Goal: Task Accomplishment & Management: Use online tool/utility

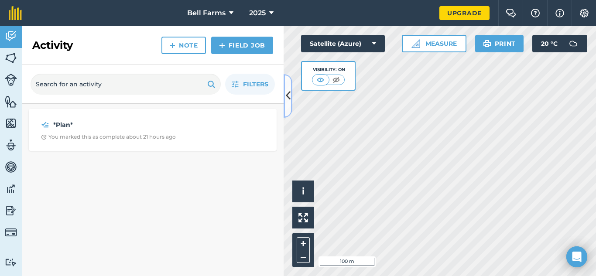
click at [286, 91] on icon at bounding box center [288, 95] width 5 height 15
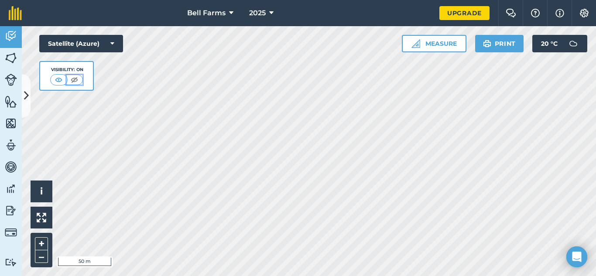
click at [75, 78] on img at bounding box center [74, 79] width 11 height 9
click at [60, 79] on img at bounding box center [59, 79] width 11 height 9
click at [99, 44] on button "Satellite (Azure)" at bounding box center [81, 43] width 84 height 17
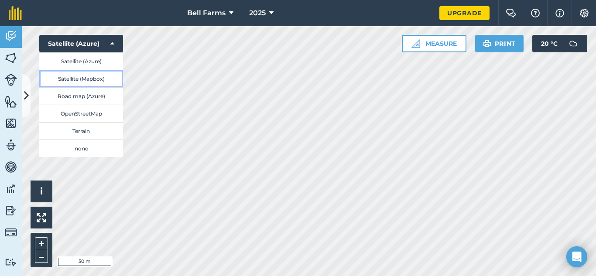
click at [97, 79] on button "Satellite (Mapbox)" at bounding box center [81, 78] width 84 height 17
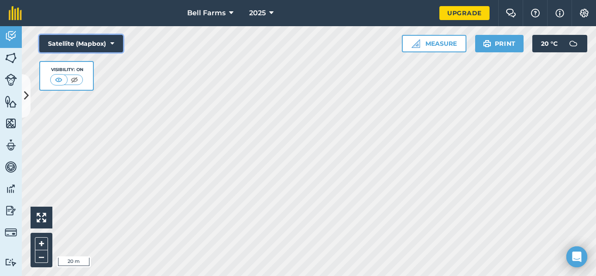
click at [94, 46] on button "Satellite (Mapbox)" at bounding box center [81, 43] width 84 height 17
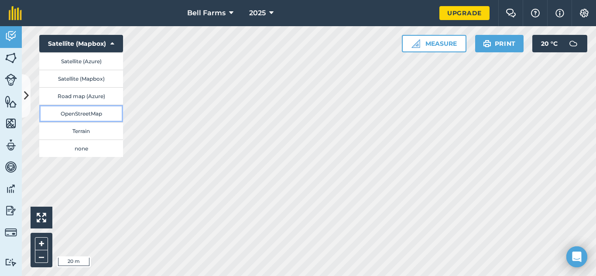
click at [84, 114] on button "OpenStreetMap" at bounding box center [81, 113] width 84 height 17
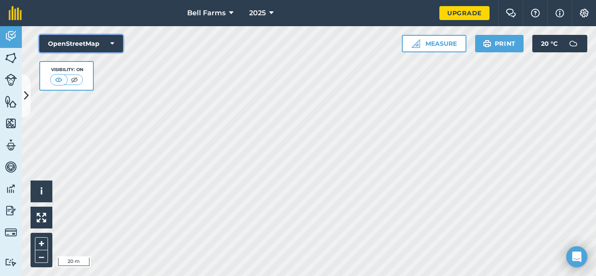
click at [87, 38] on button "OpenStreetMap" at bounding box center [81, 43] width 84 height 17
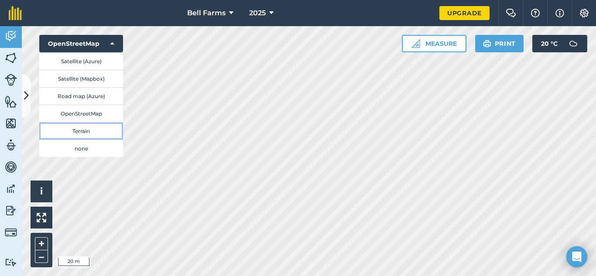
click at [91, 134] on button "Terrain" at bounding box center [81, 130] width 84 height 17
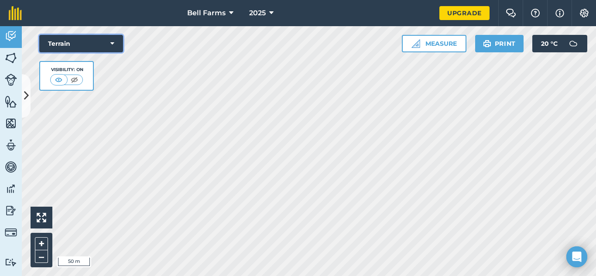
click at [75, 36] on button "Terrain" at bounding box center [81, 43] width 84 height 17
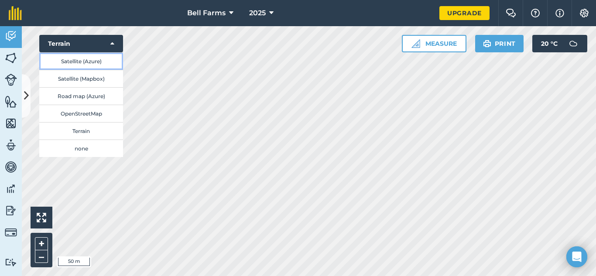
click at [82, 61] on button "Satellite (Azure)" at bounding box center [81, 60] width 84 height 17
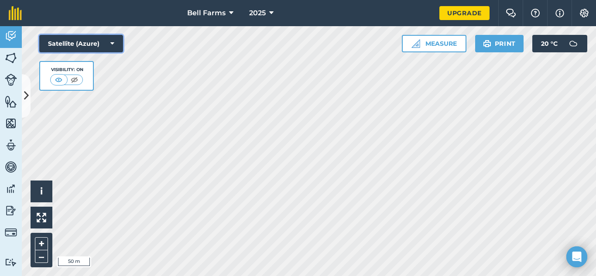
click at [83, 42] on button "Satellite (Azure)" at bounding box center [81, 43] width 84 height 17
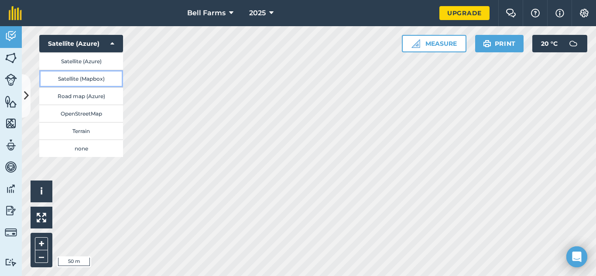
click at [93, 82] on button "Satellite (Mapbox)" at bounding box center [81, 78] width 84 height 17
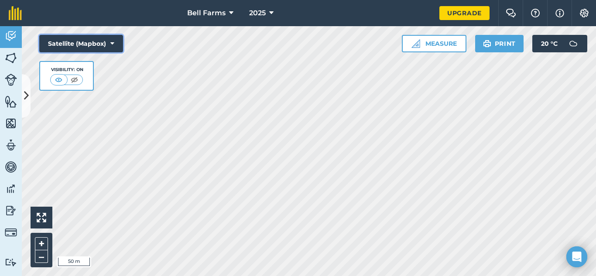
click at [113, 42] on icon at bounding box center [112, 43] width 4 height 9
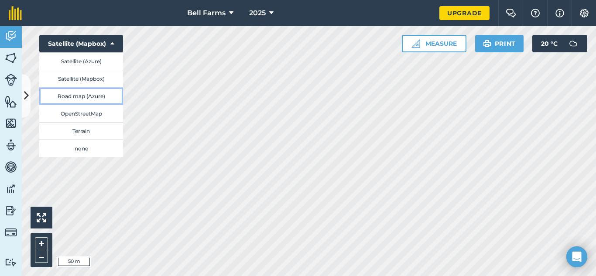
click at [96, 96] on button "Road map (Azure)" at bounding box center [81, 95] width 84 height 17
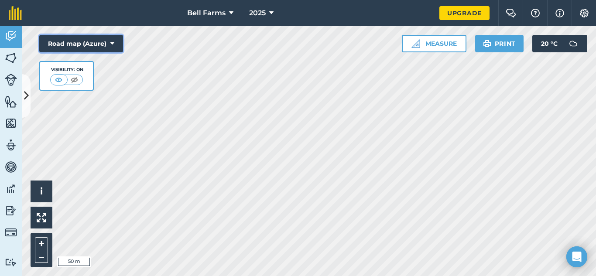
click at [96, 43] on button "Road map (Azure)" at bounding box center [81, 43] width 84 height 17
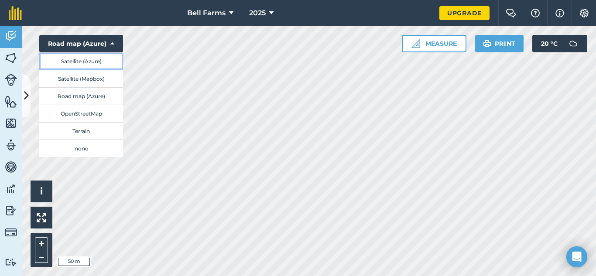
click at [97, 62] on button "Satellite (Azure)" at bounding box center [81, 60] width 84 height 17
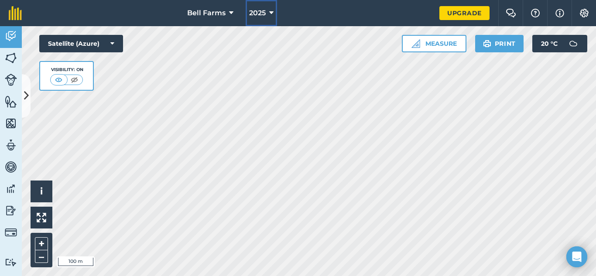
click at [254, 10] on span "2025" at bounding box center [257, 13] width 17 height 10
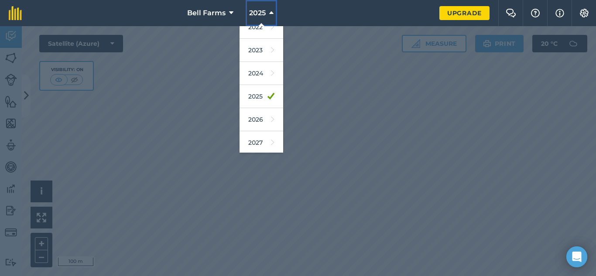
scroll to position [105, 0]
click at [262, 118] on link "2026" at bounding box center [262, 117] width 44 height 23
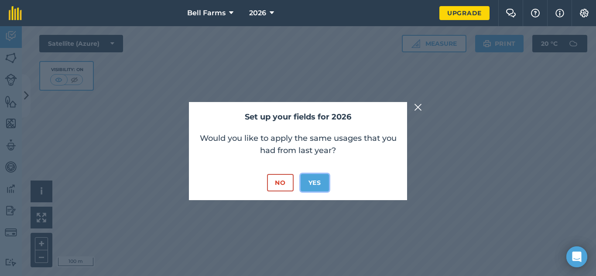
click at [315, 179] on button "Yes" at bounding box center [315, 182] width 28 height 17
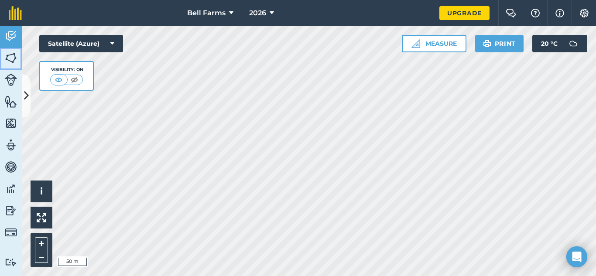
click at [11, 55] on img at bounding box center [11, 57] width 12 height 13
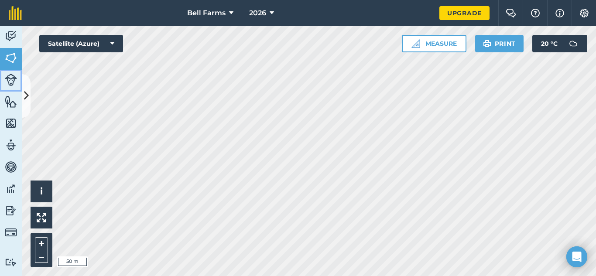
click at [16, 84] on img at bounding box center [11, 80] width 12 height 12
click at [26, 92] on icon at bounding box center [26, 95] width 5 height 15
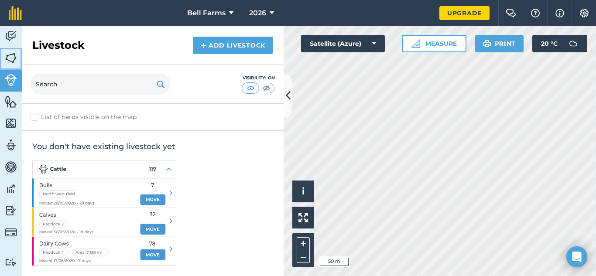
click at [0, 58] on link "Fields" at bounding box center [11, 59] width 22 height 22
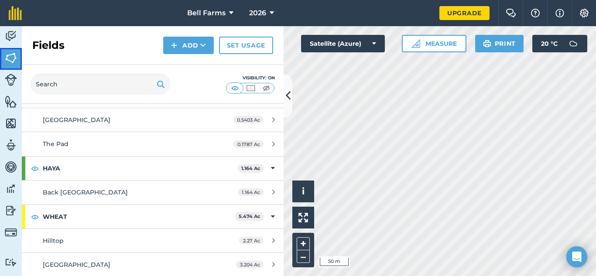
scroll to position [110, 0]
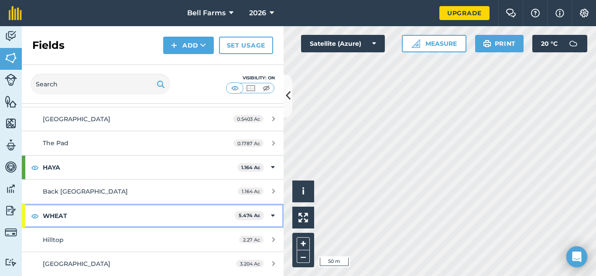
click at [271, 213] on icon at bounding box center [273, 216] width 4 height 10
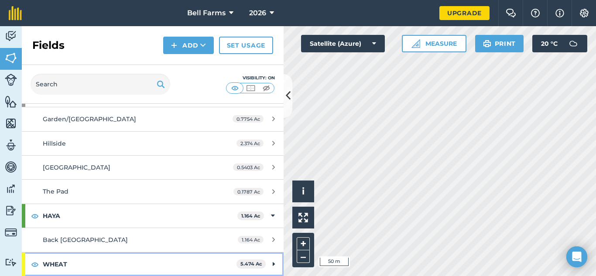
click at [274, 268] on icon at bounding box center [274, 265] width 2 height 10
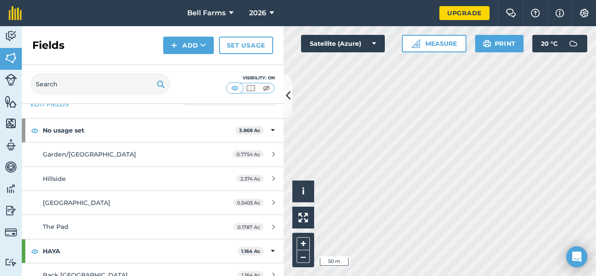
scroll to position [0, 0]
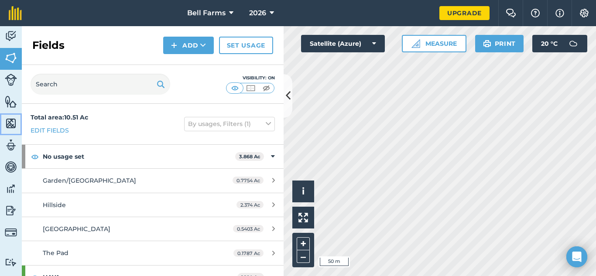
click at [15, 121] on img at bounding box center [11, 123] width 12 height 13
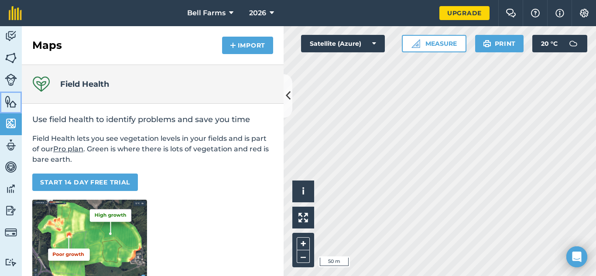
click at [9, 106] on img at bounding box center [11, 101] width 12 height 13
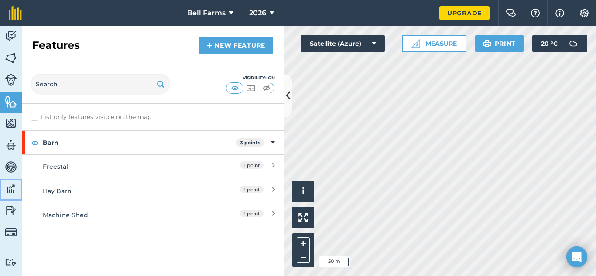
click at [6, 188] on img at bounding box center [11, 188] width 12 height 13
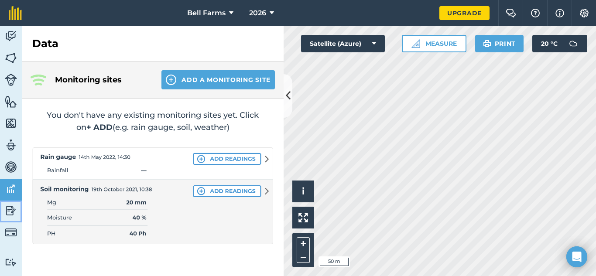
click at [12, 208] on img at bounding box center [11, 210] width 12 height 13
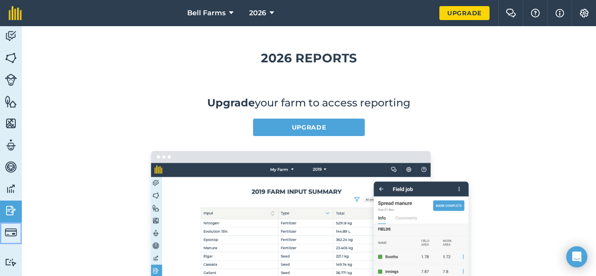
click at [2, 244] on link "Billing" at bounding box center [11, 234] width 22 height 22
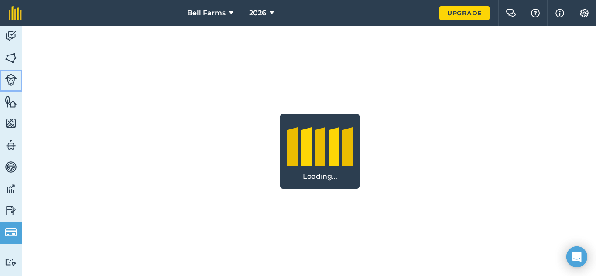
click at [18, 73] on link "Livestock" at bounding box center [11, 81] width 22 height 22
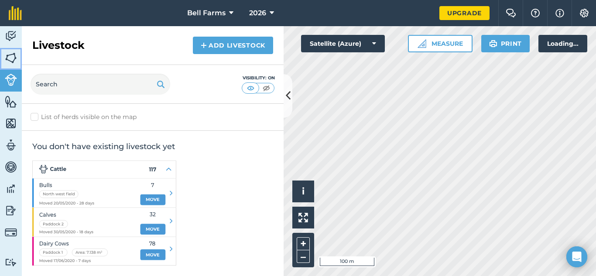
click at [11, 62] on img at bounding box center [11, 57] width 12 height 13
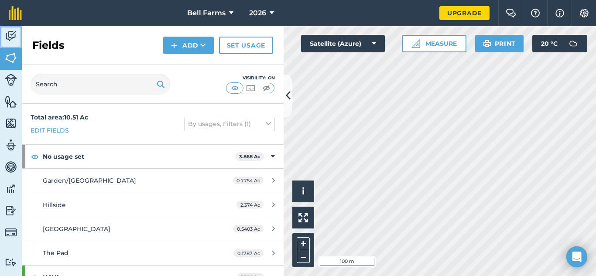
click at [7, 33] on img at bounding box center [11, 36] width 12 height 13
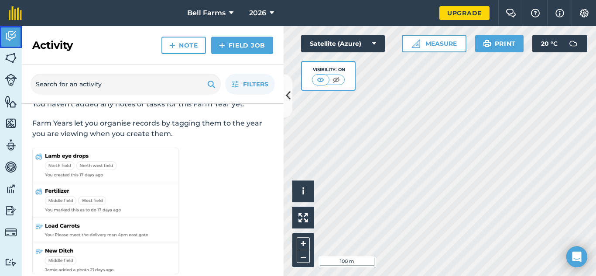
scroll to position [35, 0]
click at [286, 96] on icon at bounding box center [288, 95] width 5 height 15
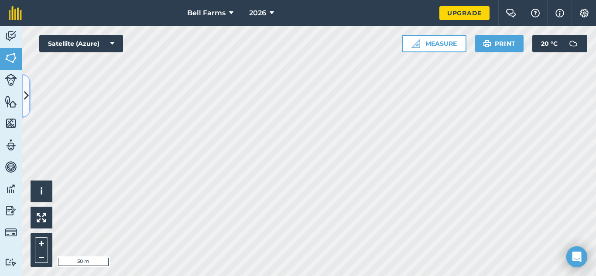
click at [29, 94] on button at bounding box center [26, 96] width 9 height 44
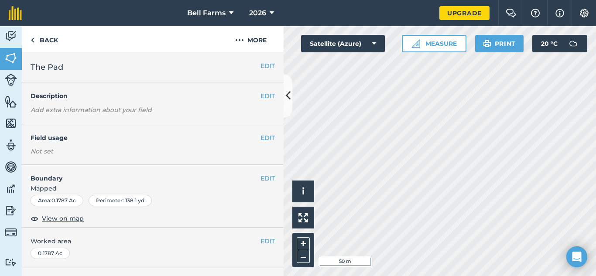
click at [127, 113] on em "Add extra information about your field" at bounding box center [91, 110] width 121 height 8
click at [267, 92] on button "EDIT" at bounding box center [268, 96] width 14 height 10
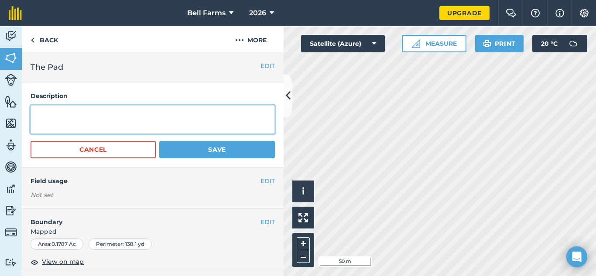
click at [201, 116] on textarea at bounding box center [153, 119] width 244 height 29
type textarea "Feedlot"
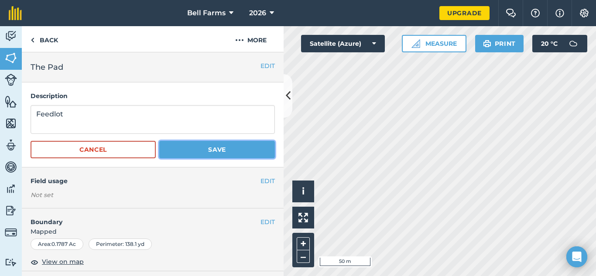
click at [208, 146] on button "Save" at bounding box center [217, 149] width 116 height 17
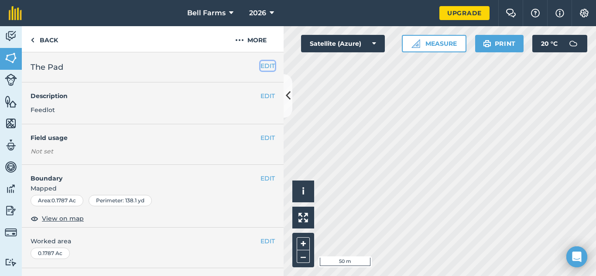
click at [268, 64] on button "EDIT" at bounding box center [268, 66] width 14 height 10
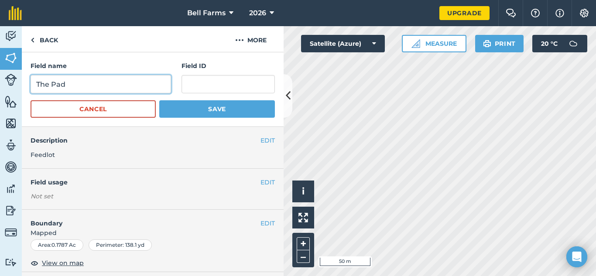
click at [102, 83] on input "The Pad" at bounding box center [101, 84] width 141 height 18
type input "T"
type input "Feedlot/Pad"
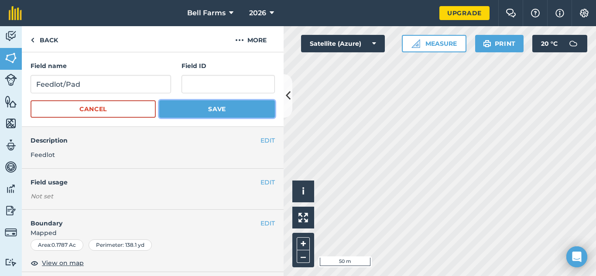
click at [206, 113] on button "Save" at bounding box center [217, 108] width 116 height 17
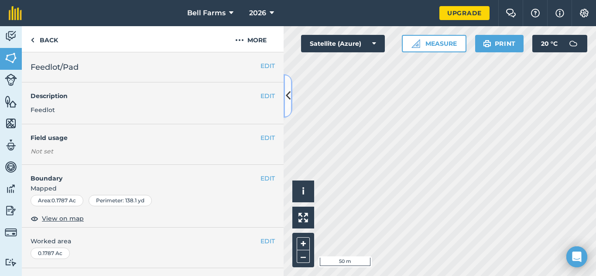
click at [290, 98] on icon at bounding box center [288, 95] width 5 height 15
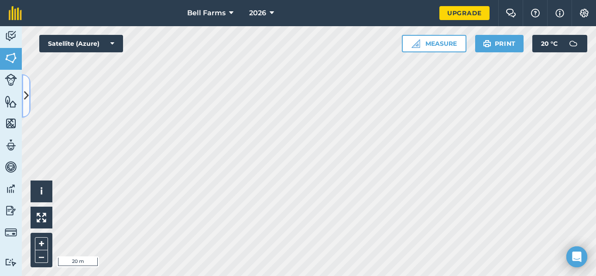
click at [29, 87] on button at bounding box center [26, 96] width 9 height 44
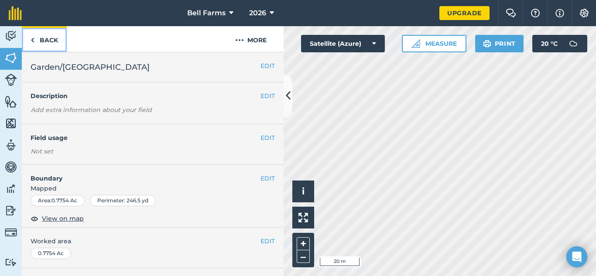
click at [44, 44] on link "Back" at bounding box center [44, 39] width 45 height 26
click at [62, 50] on link "Back" at bounding box center [44, 39] width 45 height 26
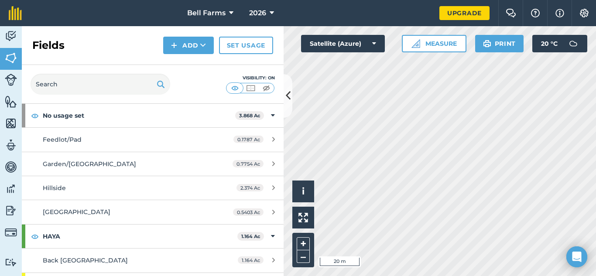
scroll to position [39, 0]
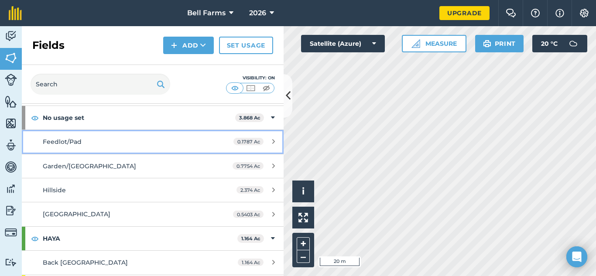
click at [255, 148] on link "Feedlot/Pad 0.1787 Ac" at bounding box center [153, 142] width 262 height 24
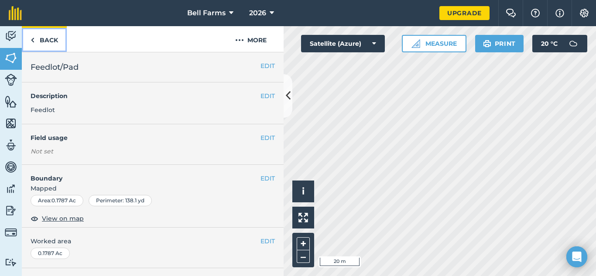
click at [34, 47] on link "Back" at bounding box center [44, 39] width 45 height 26
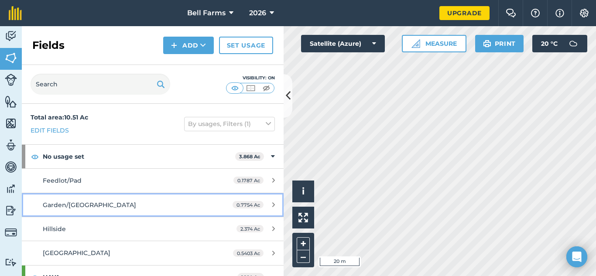
click at [254, 200] on link "Garden/Creek Field 0.7754 Ac" at bounding box center [153, 205] width 262 height 24
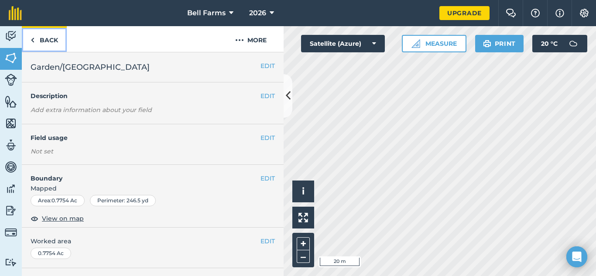
click at [38, 48] on link "Back" at bounding box center [44, 39] width 45 height 26
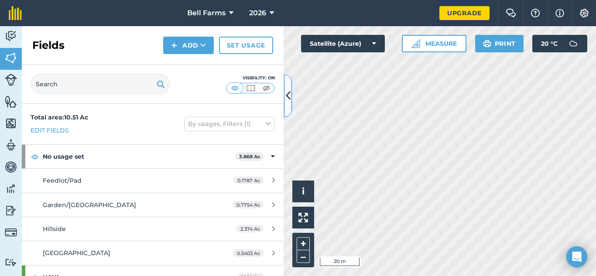
click at [287, 101] on icon at bounding box center [288, 95] width 5 height 15
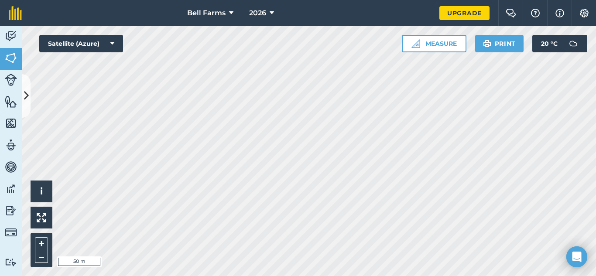
click at [289, 276] on html "Bell Farms 2026 Upgrade Farm Chat Help Info Settings Map printing is not availa…" at bounding box center [298, 138] width 596 height 276
click at [11, 66] on link "Fields" at bounding box center [11, 59] width 22 height 22
click at [26, 97] on icon at bounding box center [26, 95] width 5 height 15
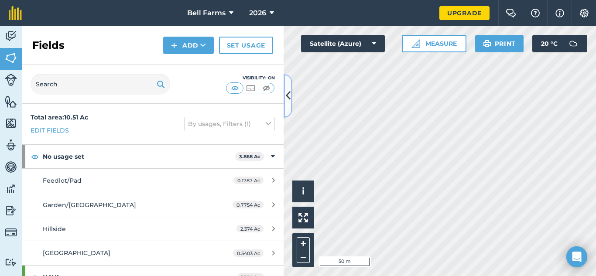
scroll to position [110, 0]
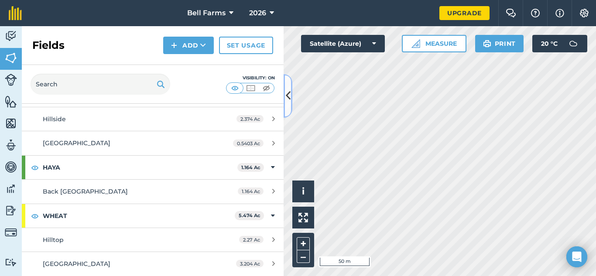
click at [290, 101] on icon at bounding box center [288, 95] width 5 height 15
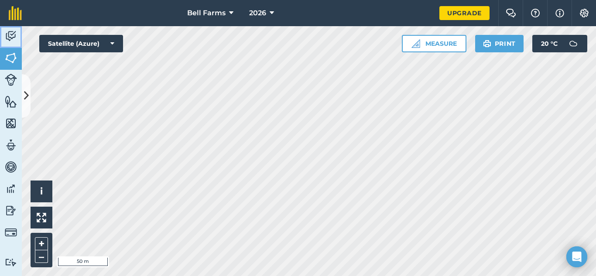
click at [0, 31] on link "Activity" at bounding box center [11, 37] width 22 height 22
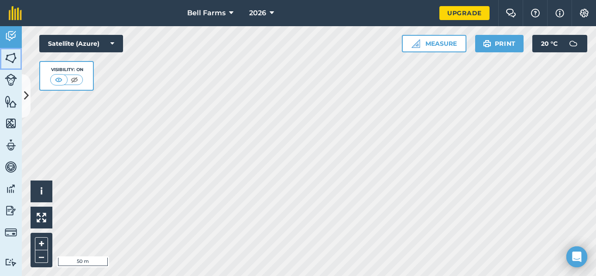
click at [11, 59] on img at bounding box center [11, 57] width 12 height 13
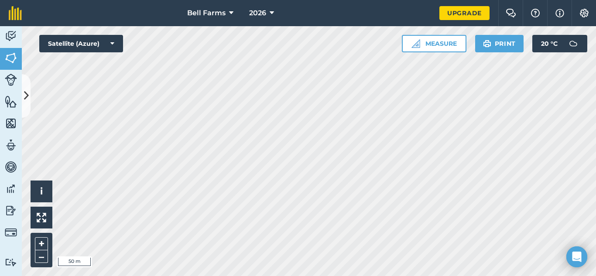
click at [224, 21] on div "Bell Farms 2026 Upgrade Farm Chat Help Info Settings Map printing is not availa…" at bounding box center [298, 138] width 596 height 276
click at [263, 11] on span "2026" at bounding box center [257, 13] width 17 height 10
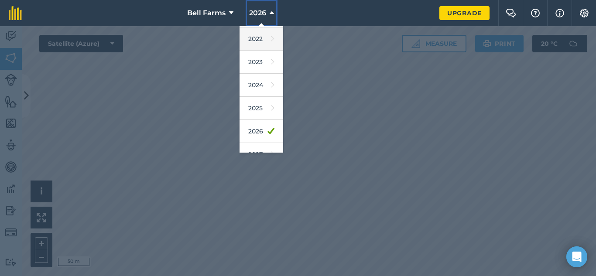
scroll to position [93, 0]
click at [264, 109] on link "2025" at bounding box center [262, 106] width 44 height 23
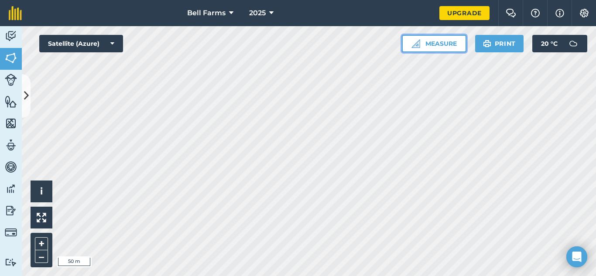
click at [413, 45] on img at bounding box center [415, 43] width 9 height 9
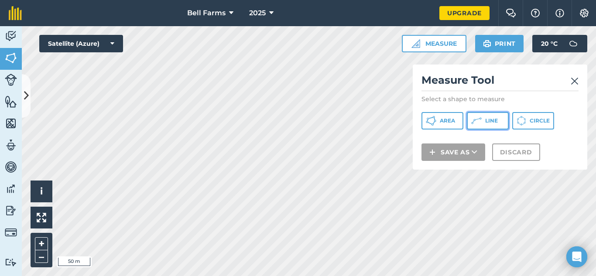
click at [479, 121] on icon at bounding box center [476, 121] width 10 height 10
click at [497, 122] on span "Line" at bounding box center [491, 120] width 13 height 7
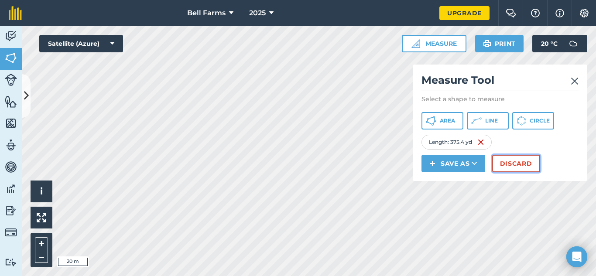
click at [519, 163] on button "Discard" at bounding box center [516, 163] width 48 height 17
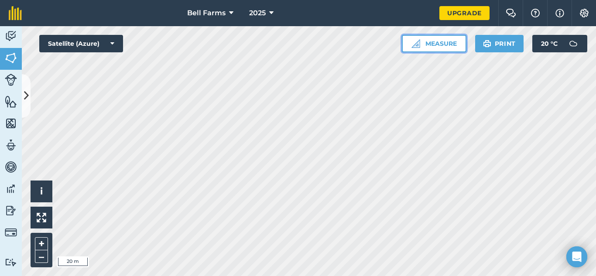
click at [446, 45] on button "Measure" at bounding box center [434, 43] width 65 height 17
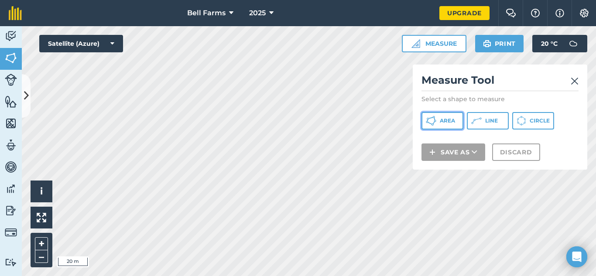
click at [441, 123] on span "Area" at bounding box center [447, 120] width 15 height 7
click at [472, 124] on icon at bounding box center [472, 123] width 2 height 2
click at [572, 80] on img at bounding box center [575, 81] width 8 height 10
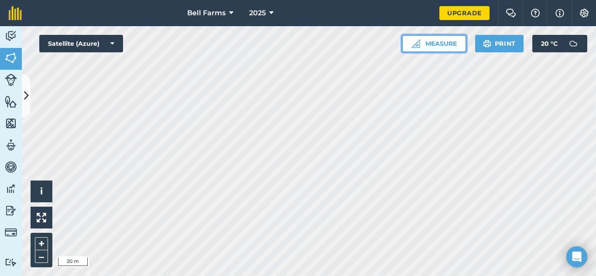
click at [427, 47] on button "Measure" at bounding box center [434, 43] width 65 height 17
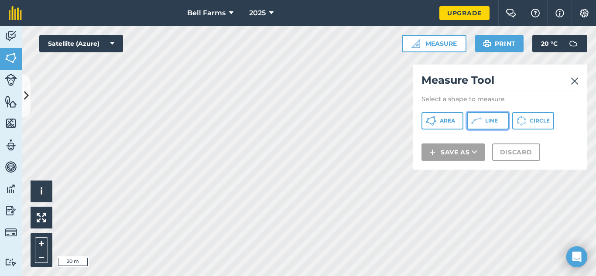
click at [501, 117] on button "Line" at bounding box center [488, 120] width 42 height 17
click at [573, 80] on img at bounding box center [575, 81] width 8 height 10
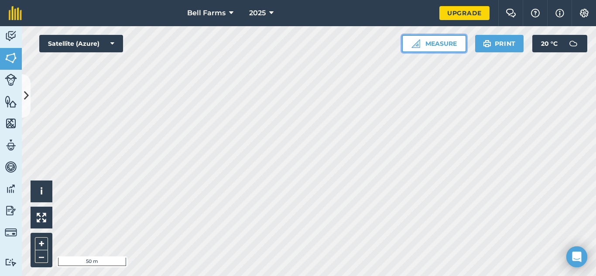
click at [429, 44] on button "Measure" at bounding box center [434, 43] width 65 height 17
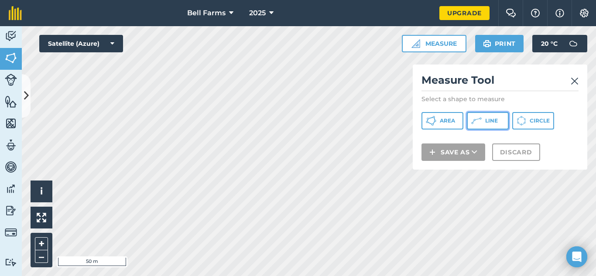
click at [478, 117] on icon at bounding box center [476, 121] width 10 height 10
click at [580, 81] on div "Measure Tool Select a shape to measure Area Line Circle Save as Discard" at bounding box center [500, 117] width 175 height 105
click at [576, 81] on img at bounding box center [575, 81] width 8 height 10
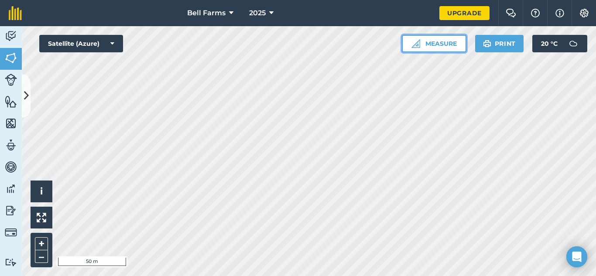
click at [448, 44] on button "Measure" at bounding box center [434, 43] width 65 height 17
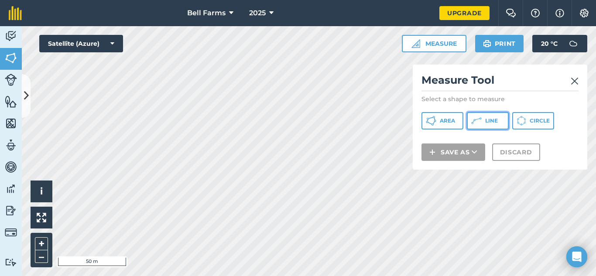
click at [496, 120] on span "Line" at bounding box center [491, 120] width 13 height 7
click at [574, 82] on img at bounding box center [575, 81] width 8 height 10
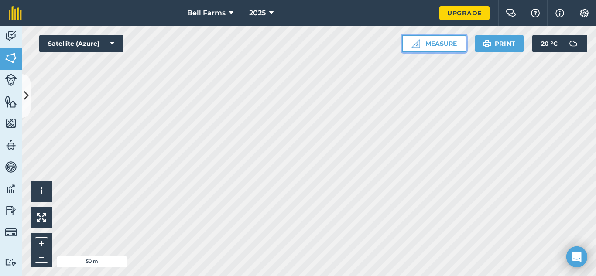
click at [430, 43] on button "Measure" at bounding box center [434, 43] width 65 height 17
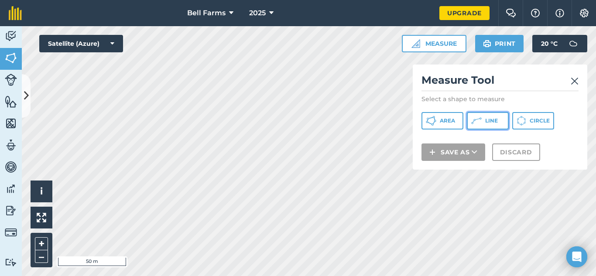
click at [477, 122] on icon at bounding box center [476, 121] width 10 height 10
click at [579, 76] on div "Measure Tool Select a shape to measure Area Line Circle Save as Discard" at bounding box center [500, 117] width 175 height 105
click at [573, 82] on img at bounding box center [575, 81] width 8 height 10
